Goal: Information Seeking & Learning: Learn about a topic

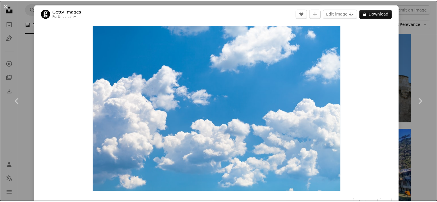
scroll to position [3789, 0]
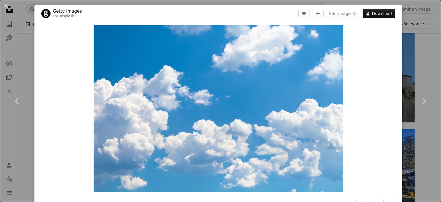
click at [404, 46] on div "An X shape Chevron left Chevron right Getty Images For Unsplash+ A heart A plus…" at bounding box center [220, 101] width 441 height 202
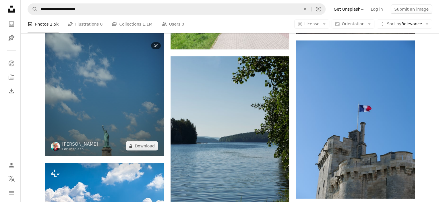
scroll to position [3703, 0]
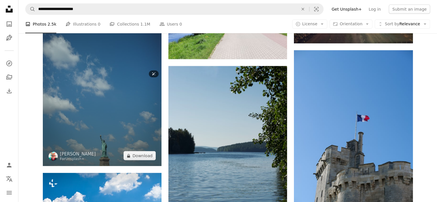
click at [104, 93] on img at bounding box center [102, 77] width 119 height 178
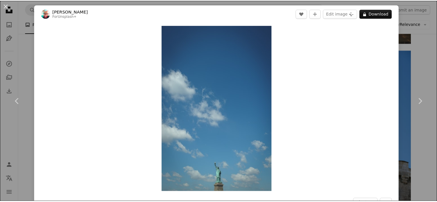
scroll to position [177, 0]
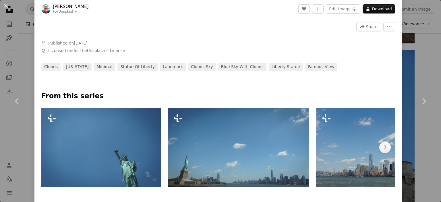
click at [426, 62] on div "An X shape Chevron left Chevron right [PERSON_NAME] For Unsplash+ A heart A plu…" at bounding box center [220, 101] width 441 height 202
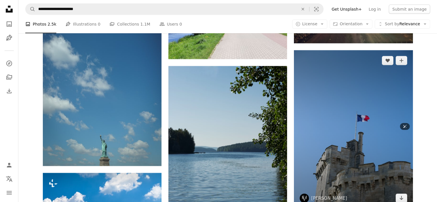
click at [369, 83] on img at bounding box center [353, 129] width 119 height 158
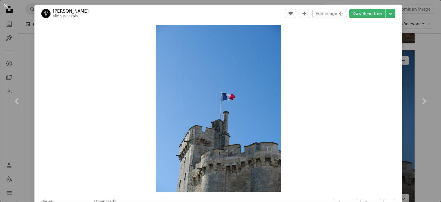
click at [418, 51] on div "An X shape Chevron left Chevron right [PERSON_NAME] nimbus_vulpis A heart A plu…" at bounding box center [220, 101] width 441 height 202
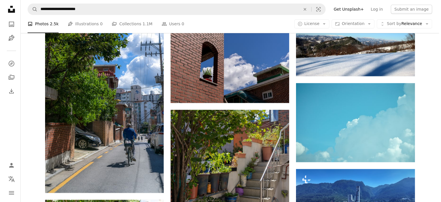
scroll to position [660, 0]
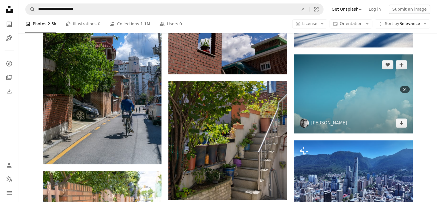
click at [333, 99] on img at bounding box center [353, 93] width 119 height 79
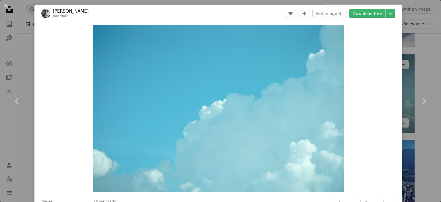
drag, startPoint x: 421, startPoint y: 57, endPoint x: 314, endPoint y: 117, distance: 123.0
click at [421, 57] on div "An X shape Chevron left Chevron right [PERSON_NAME] padrinan A heart A plus sig…" at bounding box center [220, 101] width 441 height 202
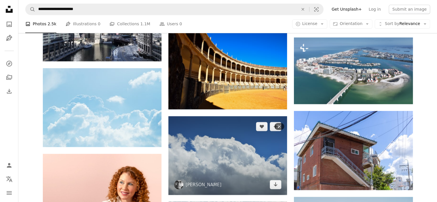
scroll to position [947, 0]
